Goal: Transaction & Acquisition: Purchase product/service

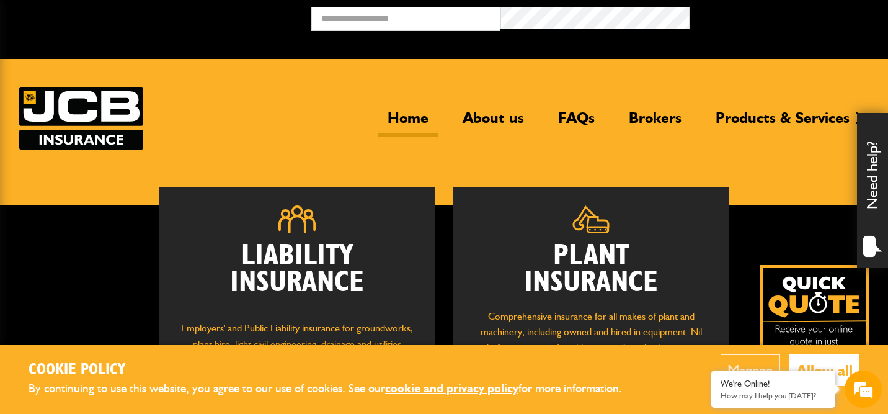
click at [843, 362] on button "Allow all" at bounding box center [824, 370] width 70 height 32
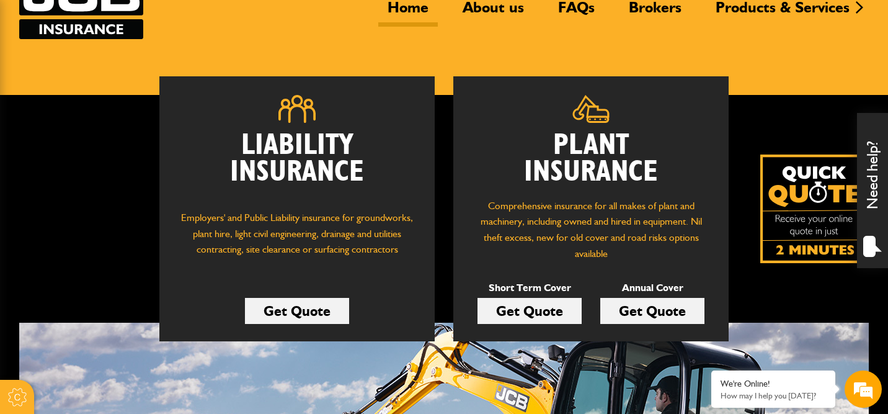
click at [550, 298] on link "Get Quote" at bounding box center [530, 311] width 104 height 26
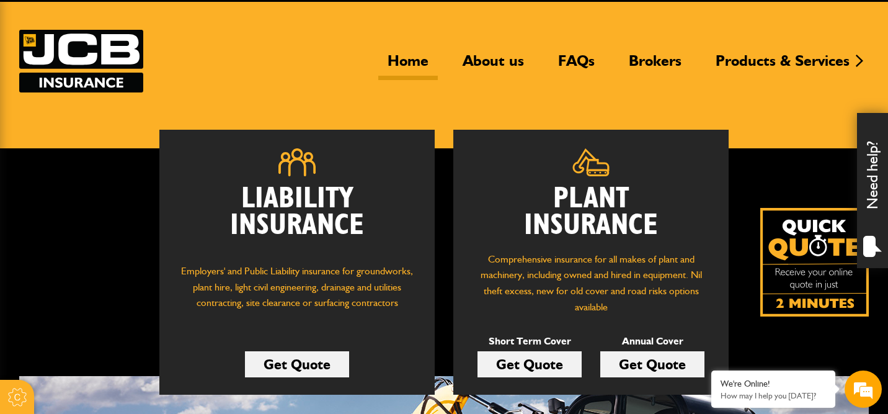
scroll to position [49, 0]
